Goal: Transaction & Acquisition: Purchase product/service

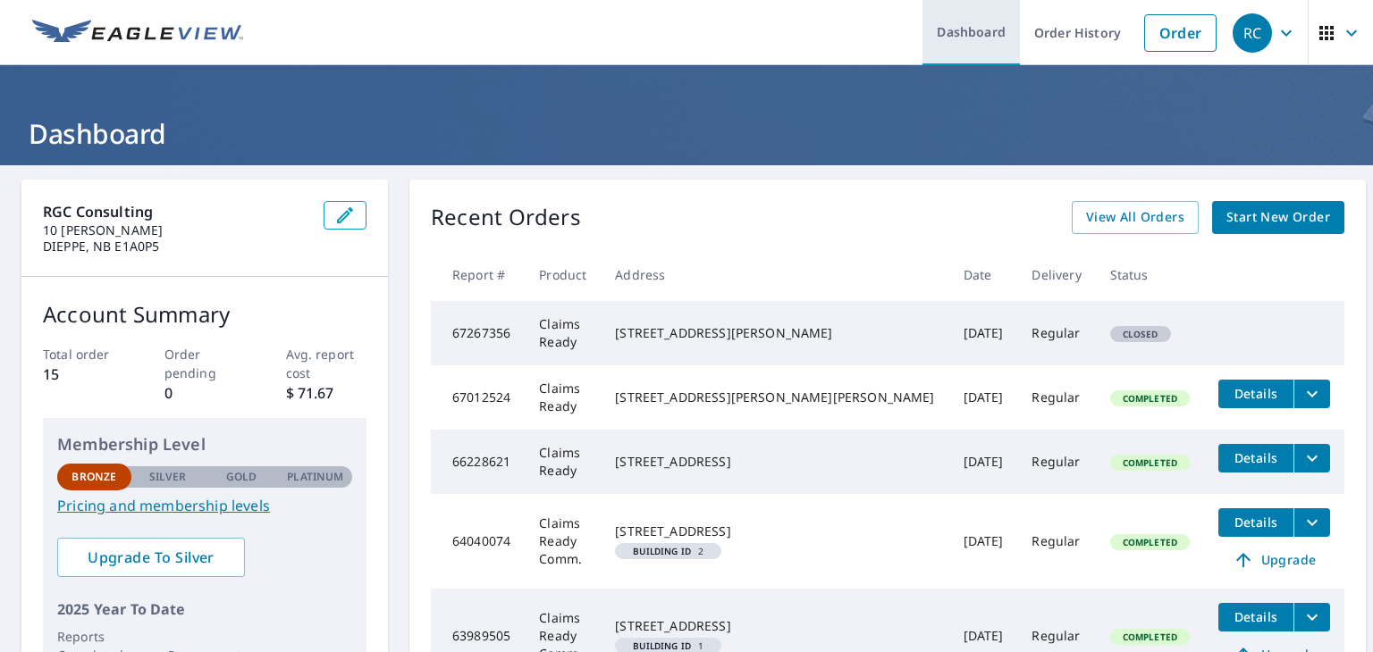
click at [972, 35] on link "Dashboard" at bounding box center [970, 32] width 97 height 65
click at [944, 29] on link "Dashboard" at bounding box center [970, 32] width 97 height 65
click at [141, 33] on img at bounding box center [137, 33] width 211 height 27
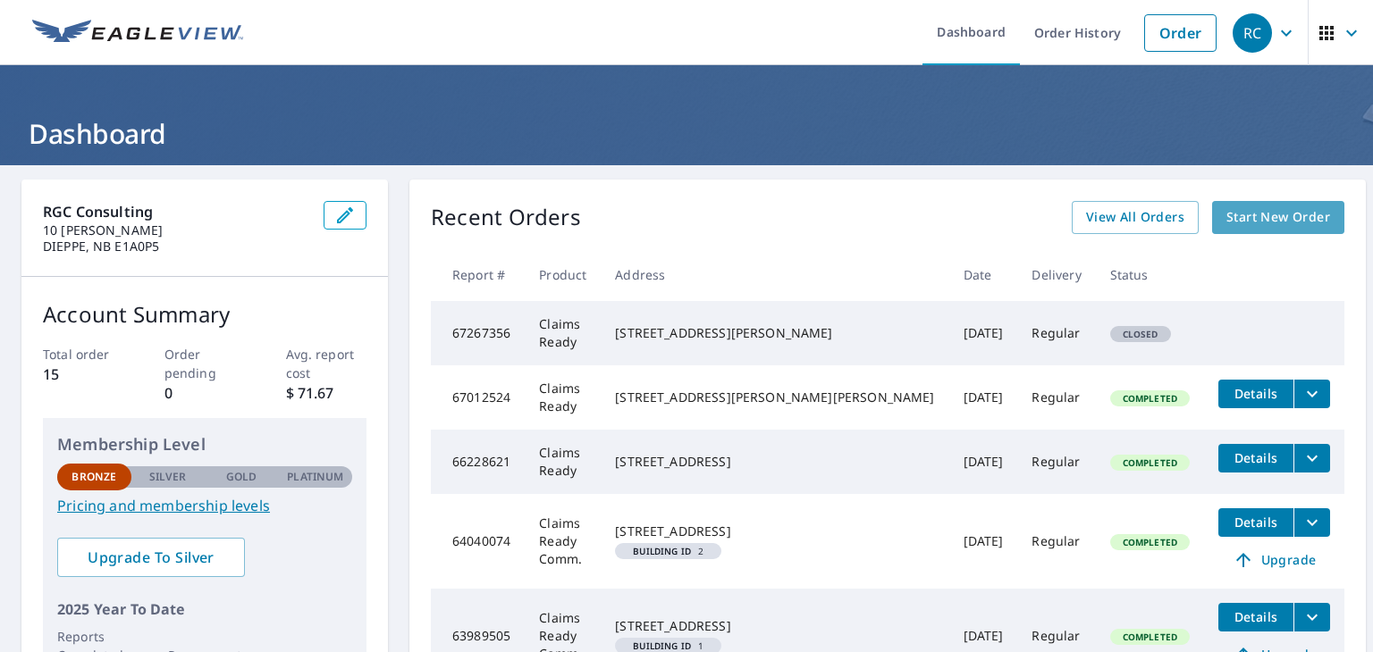
click at [1271, 226] on span "Start New Order" at bounding box center [1278, 217] width 104 height 22
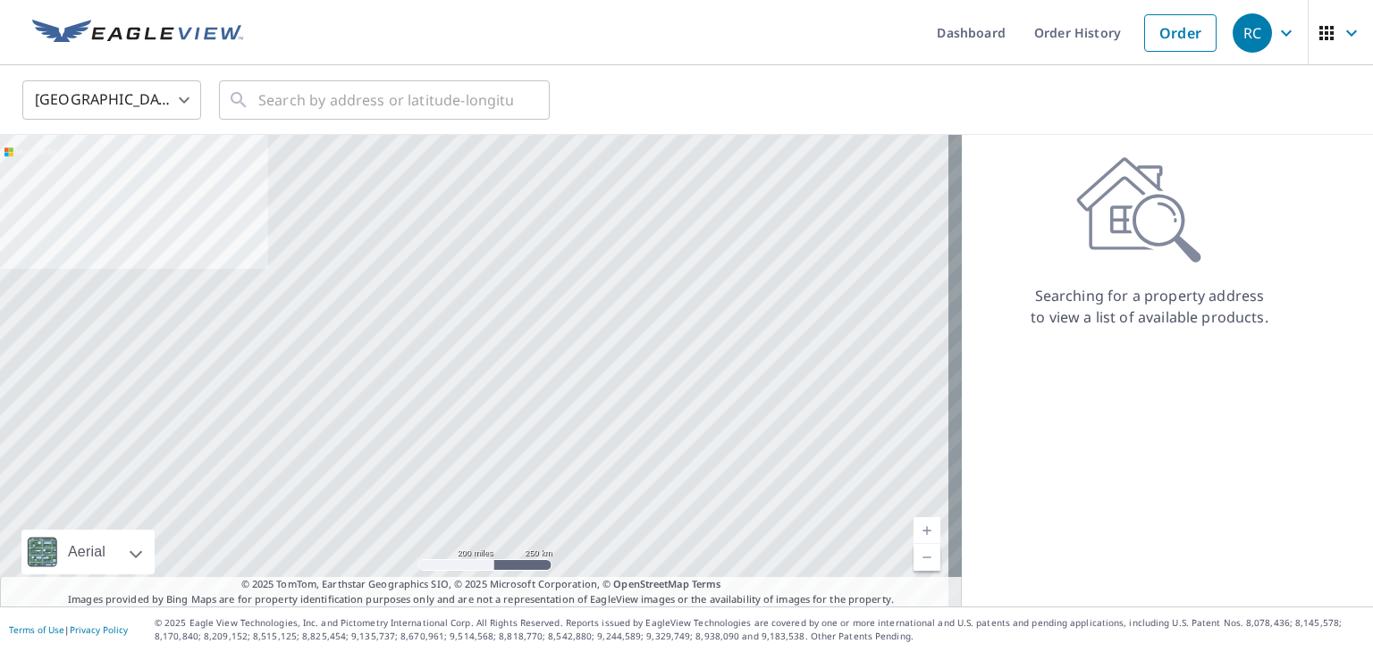
click at [165, 104] on body "RC RC Dashboard Order History Order RC United States US ​ ​ Aerial Road A stand…" at bounding box center [686, 326] width 1373 height 652
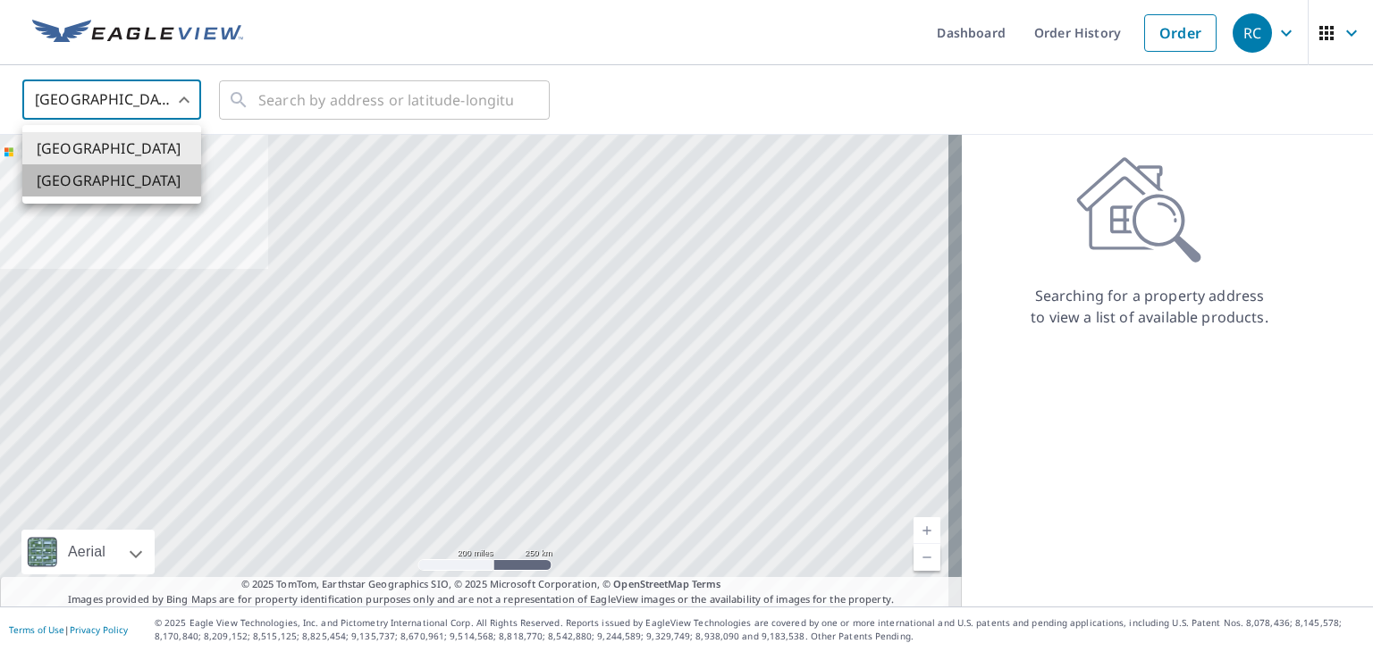
click at [64, 180] on li "[GEOGRAPHIC_DATA]" at bounding box center [111, 180] width 179 height 32
type input "CA"
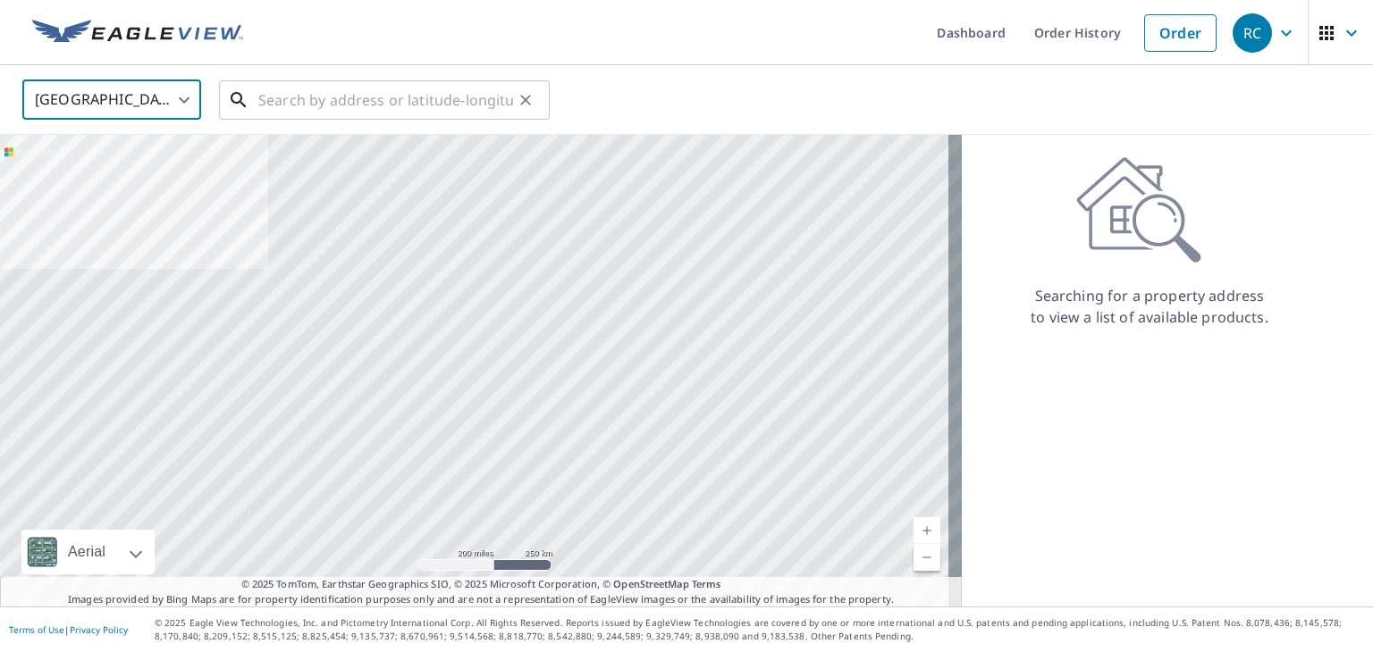
click at [273, 105] on input "text" at bounding box center [385, 100] width 255 height 50
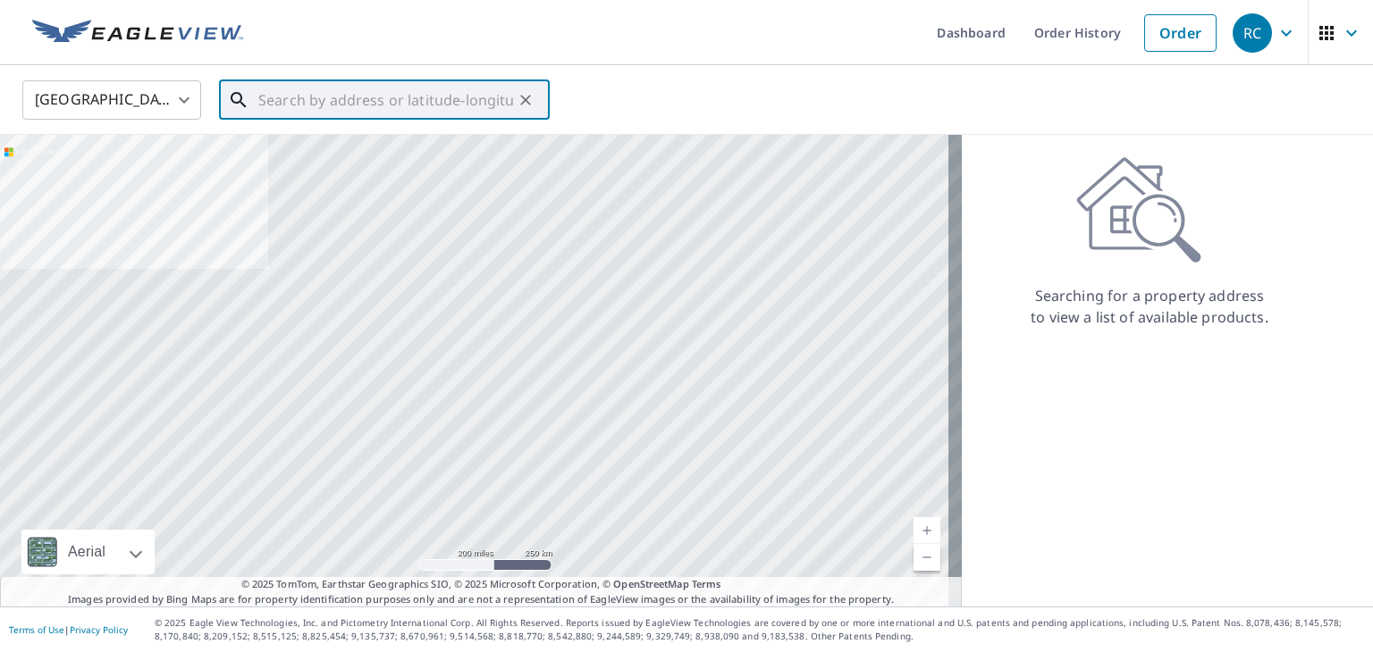
paste input "[STREET_ADDRESS]"
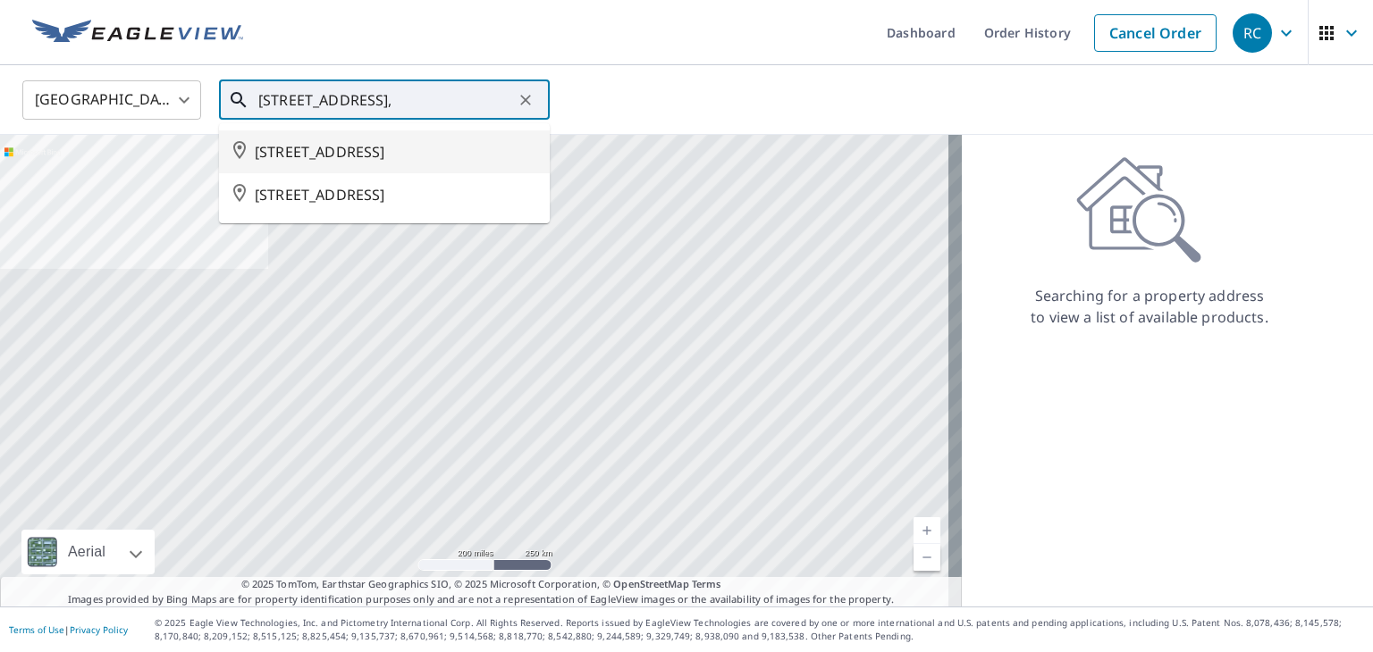
click at [290, 158] on span "[STREET_ADDRESS]" at bounding box center [395, 151] width 281 height 21
type input "[STREET_ADDRESS]"
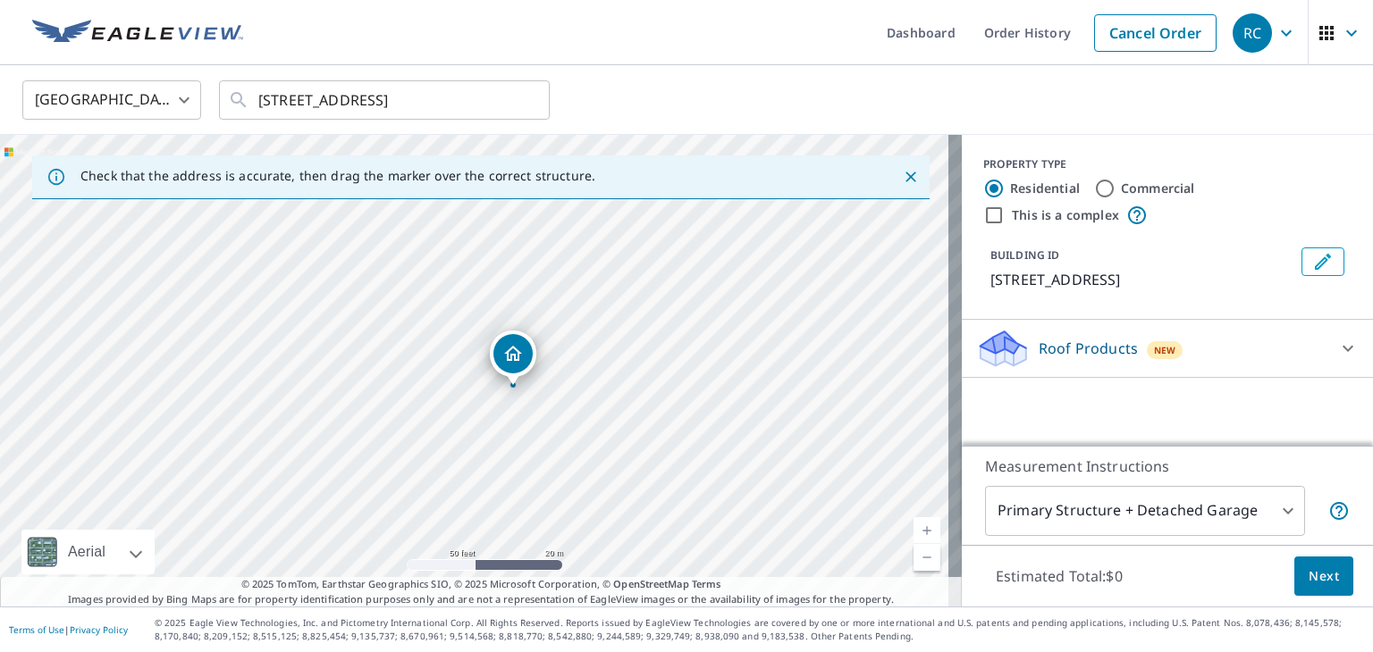
drag, startPoint x: 583, startPoint y: 338, endPoint x: 550, endPoint y: 457, distance: 123.4
click at [550, 457] on div "[STREET_ADDRESS]" at bounding box center [481, 371] width 962 height 472
click at [1266, 509] on body "RC RC Dashboard Order History Cancel Order RC Canada [GEOGRAPHIC_DATA] ​ [STREE…" at bounding box center [686, 326] width 1373 height 652
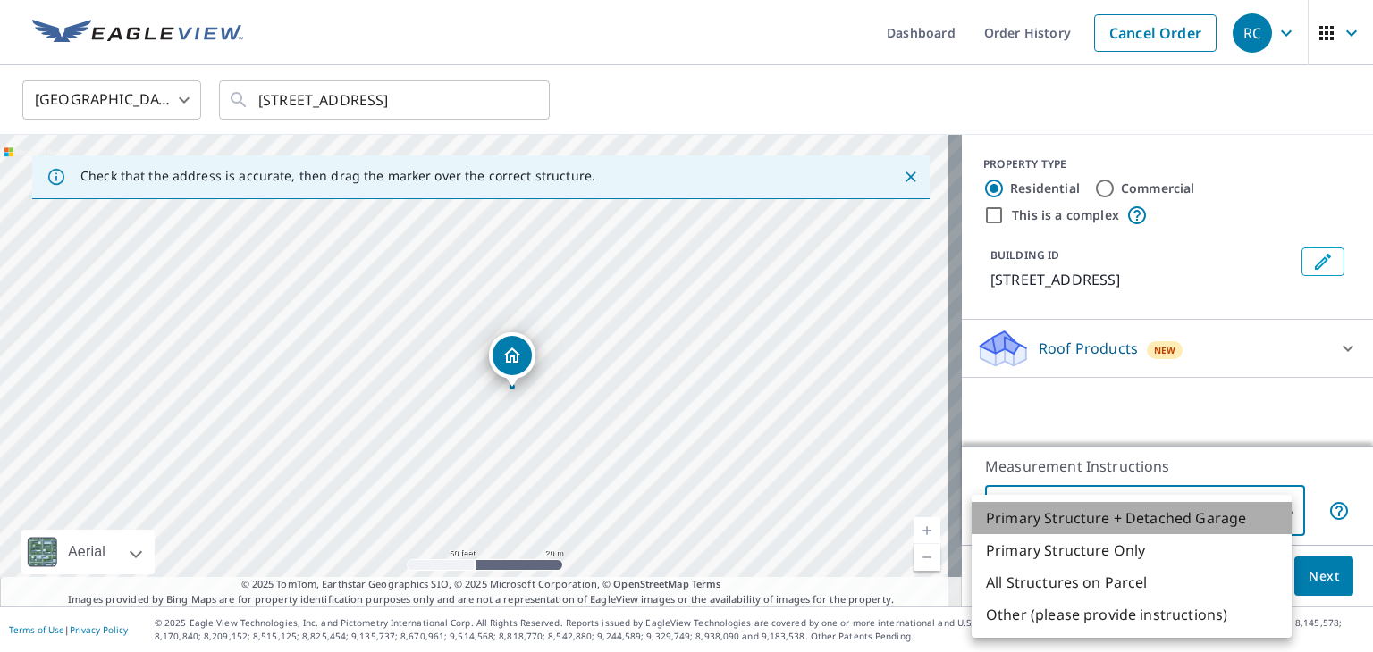
click at [1191, 518] on li "Primary Structure + Detached Garage" at bounding box center [1131, 518] width 320 height 32
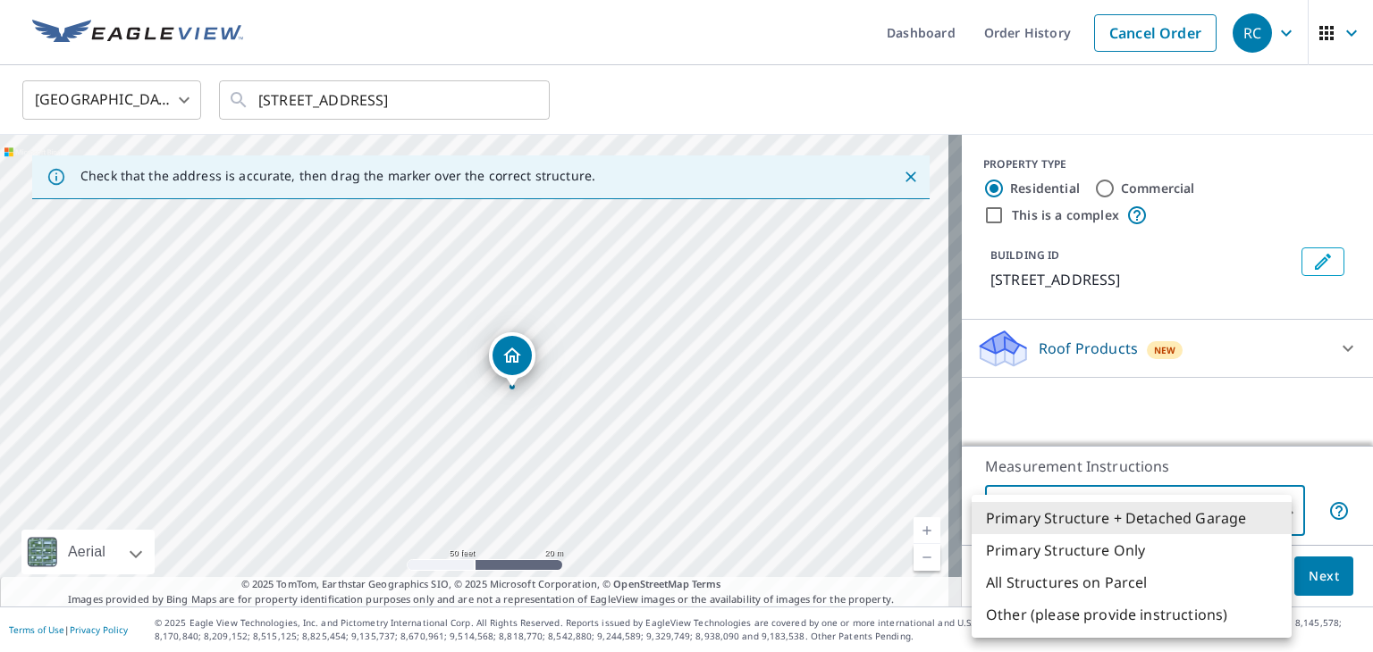
click at [1193, 516] on body "RC RC Dashboard Order History Cancel Order RC Canada [GEOGRAPHIC_DATA] ​ [STREE…" at bounding box center [686, 326] width 1373 height 652
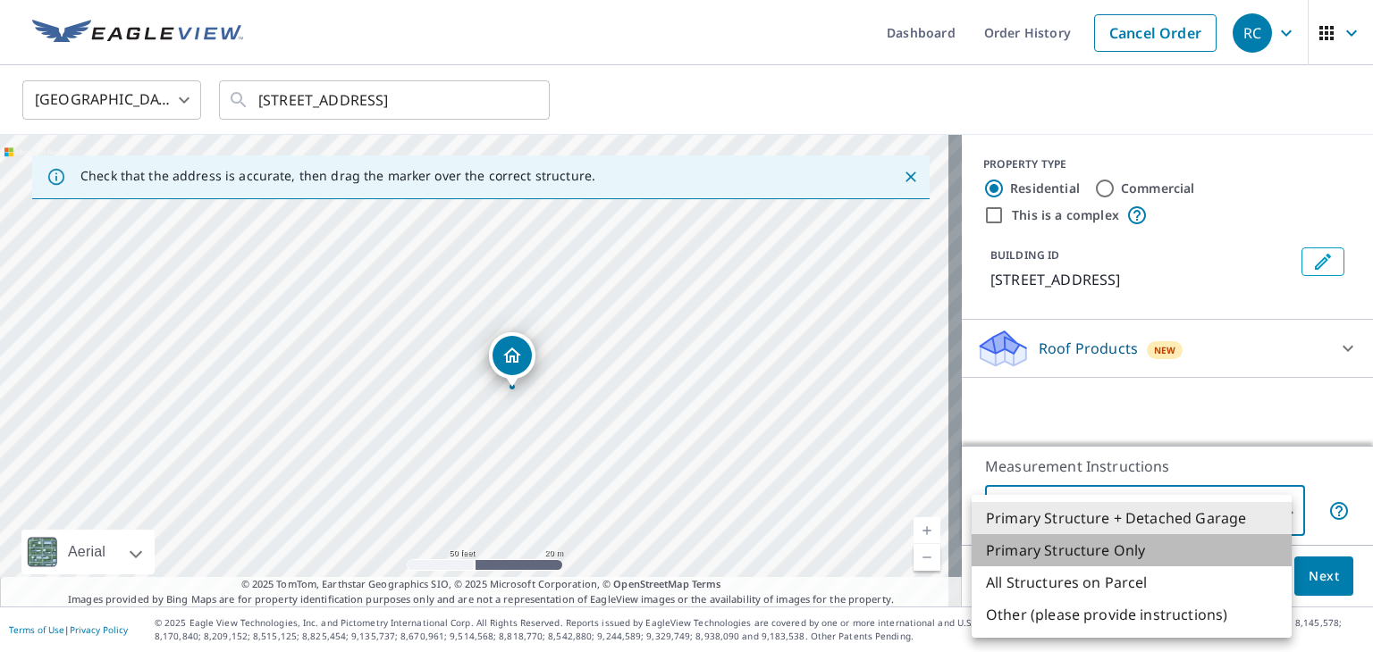
click at [1090, 552] on li "Primary Structure Only" at bounding box center [1131, 550] width 320 height 32
type input "2"
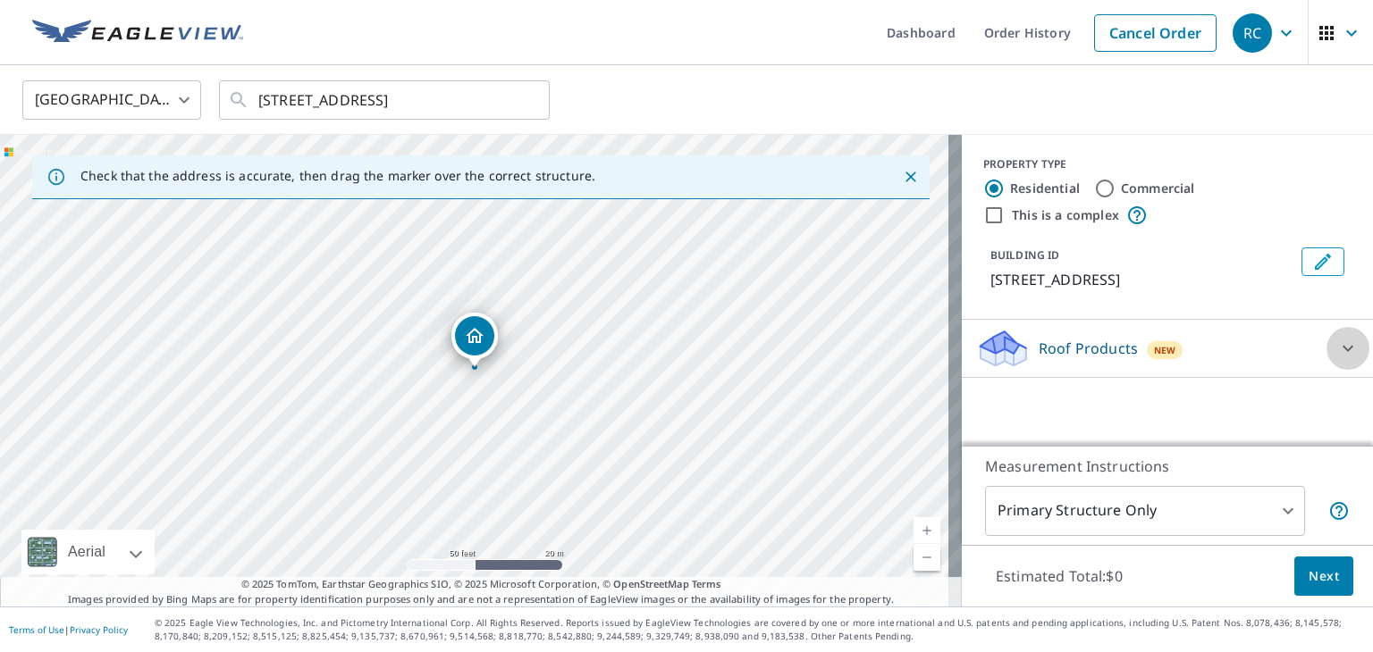
click at [1342, 352] on icon at bounding box center [1347, 349] width 11 height 6
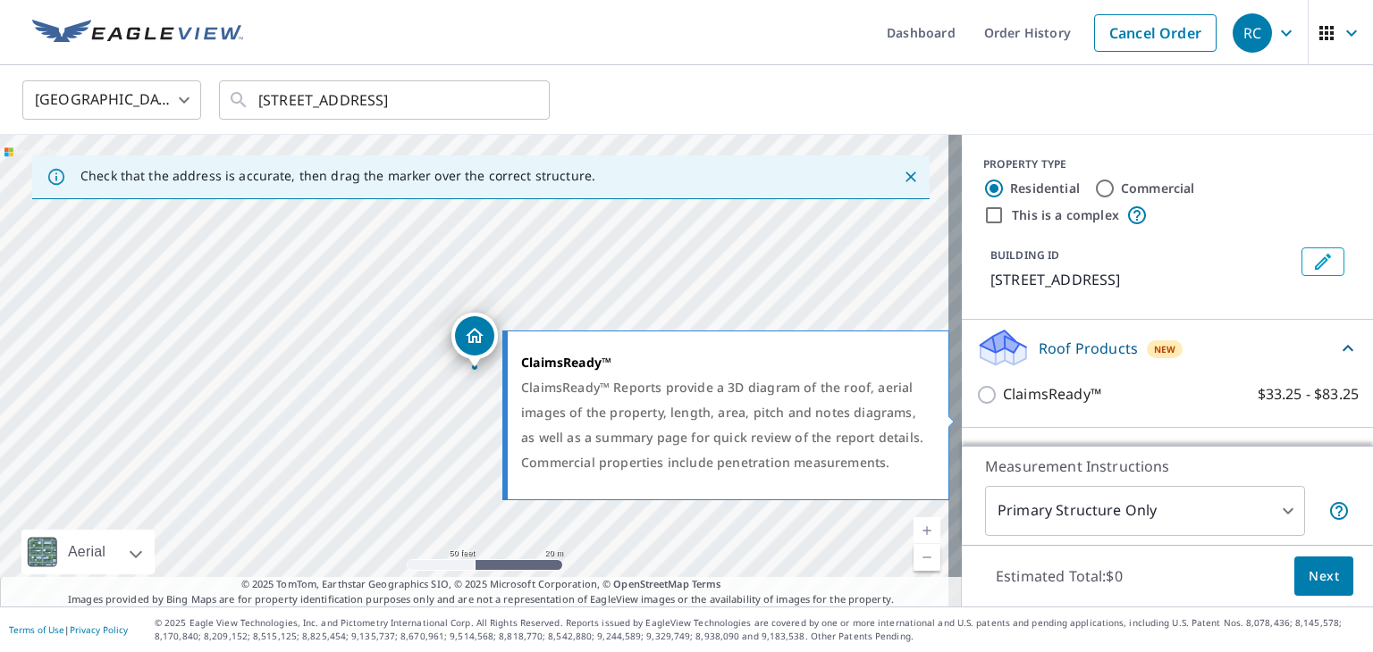
click at [1048, 406] on p "ClaimsReady™" at bounding box center [1052, 394] width 98 height 22
click at [1003, 406] on input "ClaimsReady™ $33.25 - $83.25" at bounding box center [989, 394] width 27 height 21
checkbox input "true"
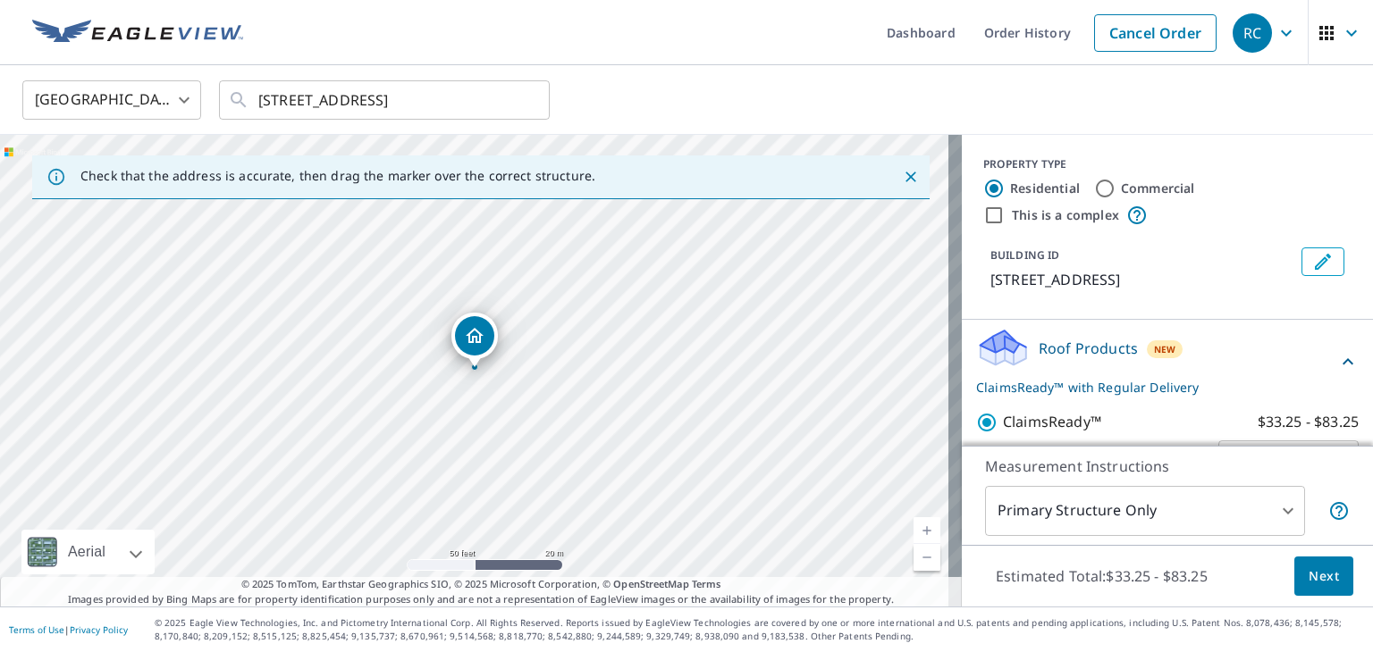
click at [1308, 580] on span "Next" at bounding box center [1323, 577] width 30 height 22
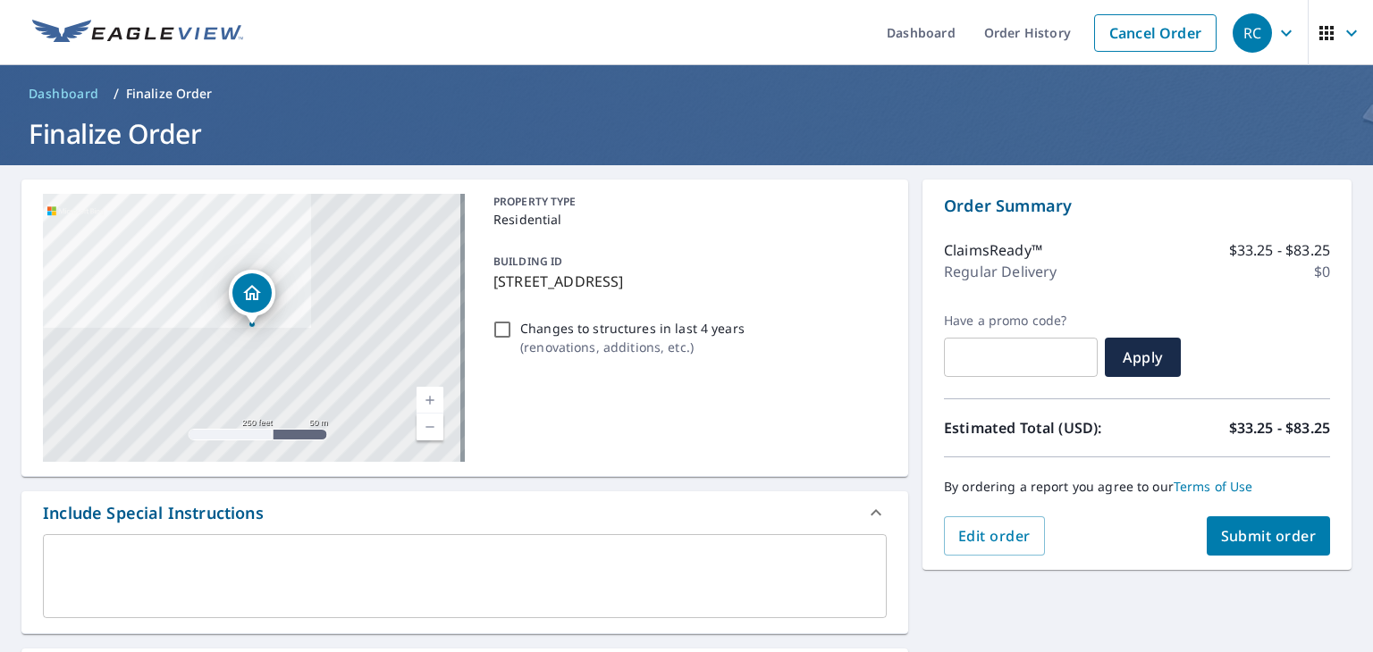
click at [1258, 534] on span "Submit order" at bounding box center [1269, 536] width 96 height 20
